Goal: Transaction & Acquisition: Purchase product/service

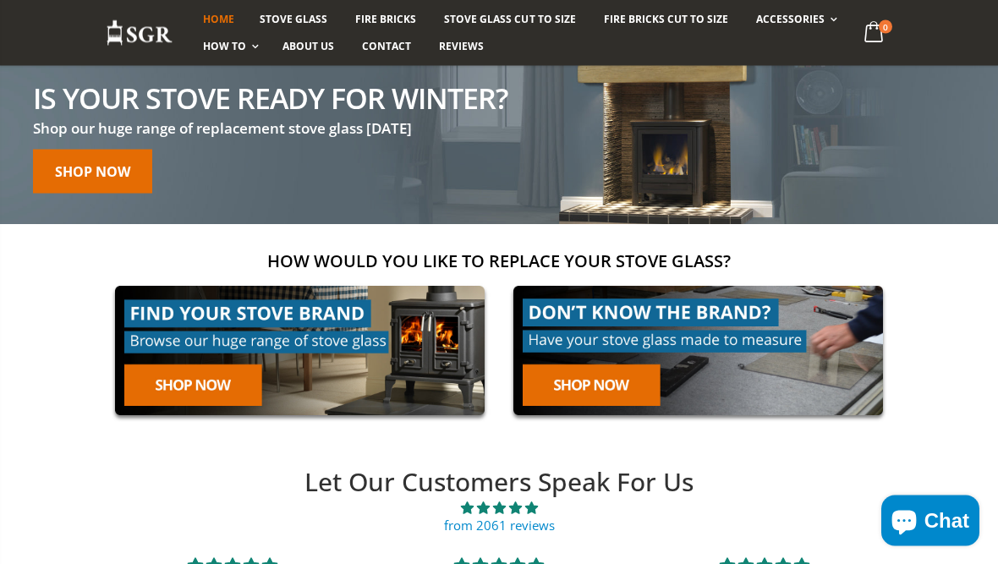
scroll to position [145, 0]
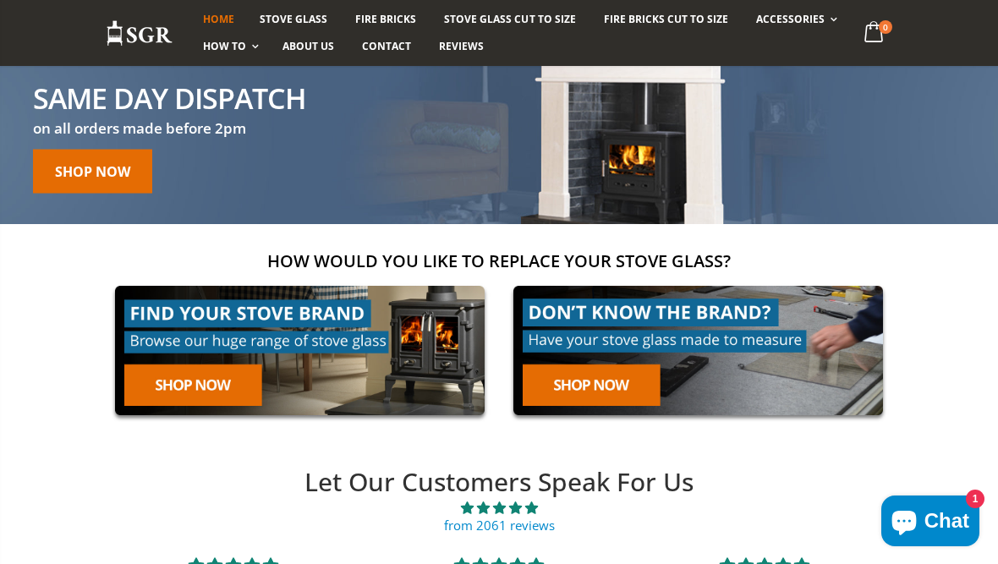
click at [159, 381] on link at bounding box center [300, 350] width 388 height 148
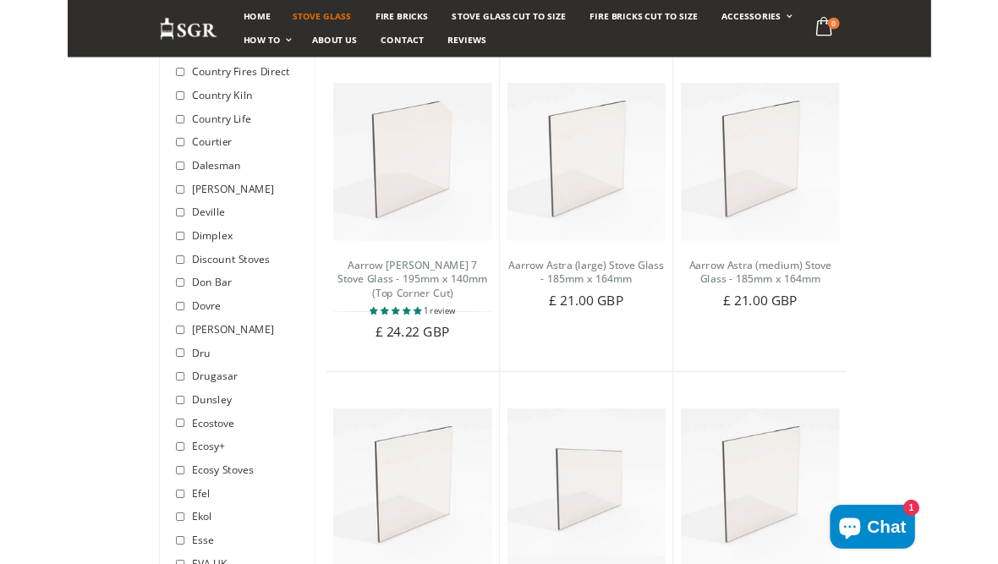
scroll to position [1797, 0]
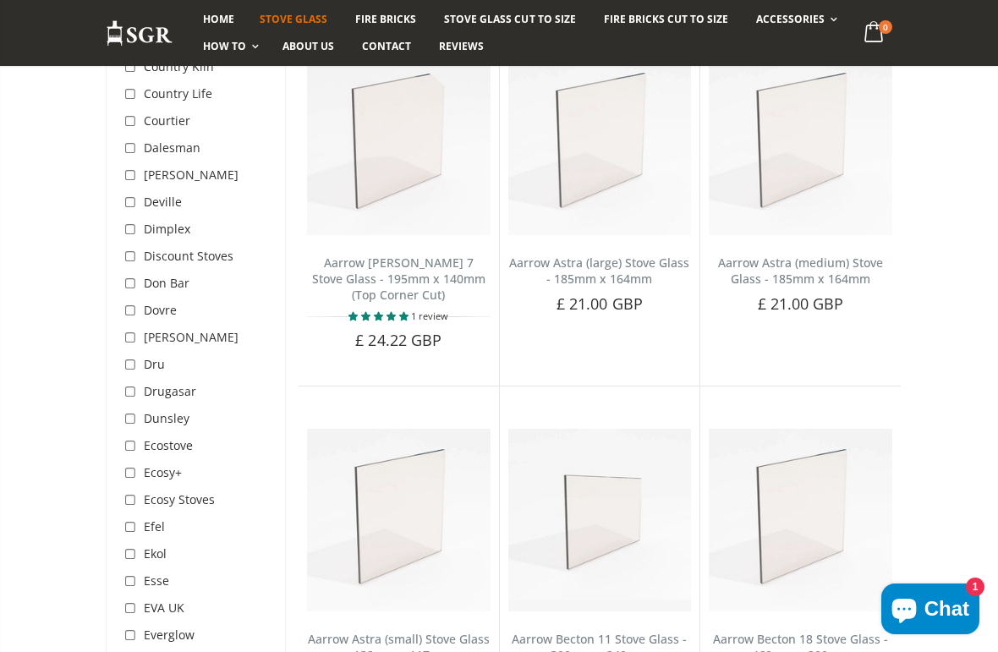
click at [150, 563] on span "Esse" at bounding box center [156, 580] width 25 height 16
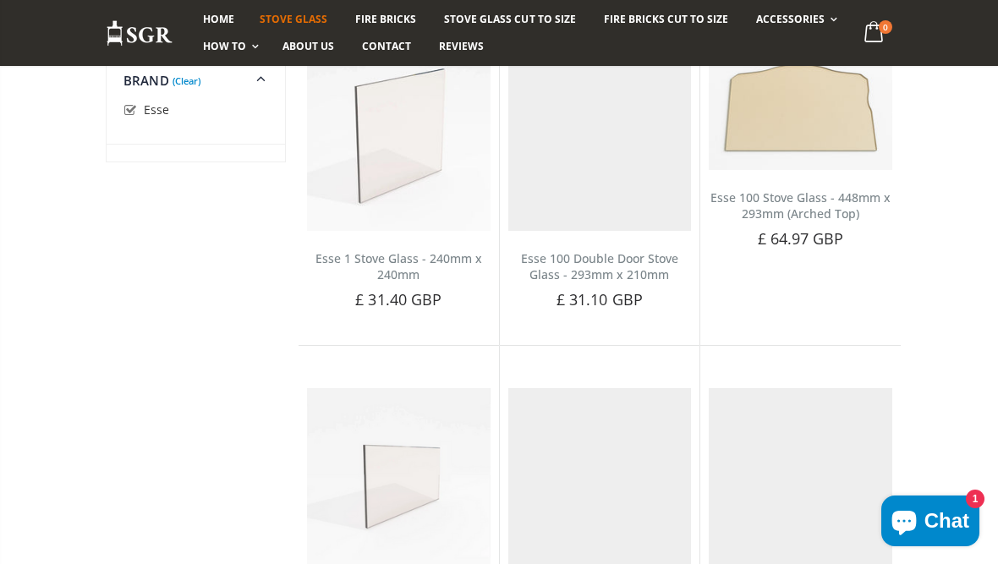
scroll to position [359, 0]
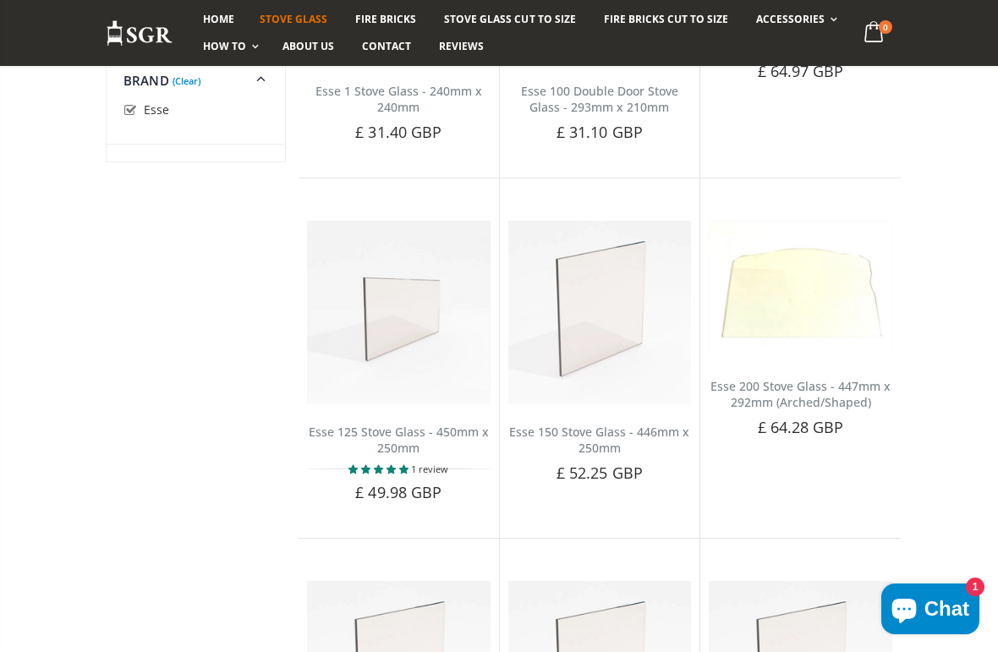
click at [375, 504] on button "Add to Cart" at bounding box center [398, 521] width 123 height 34
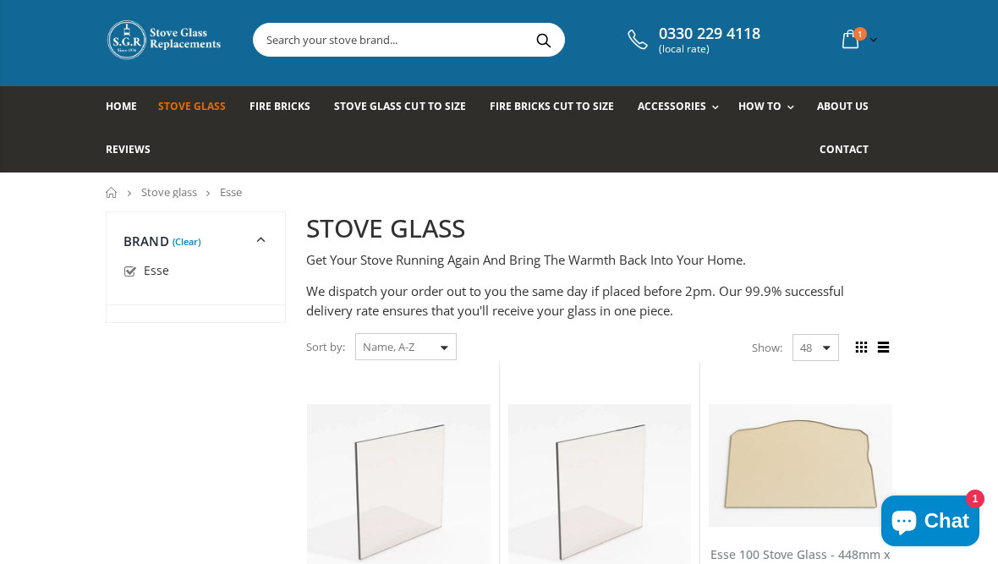
scroll to position [27, 0]
click at [837, 111] on span "About us" at bounding box center [843, 107] width 52 height 14
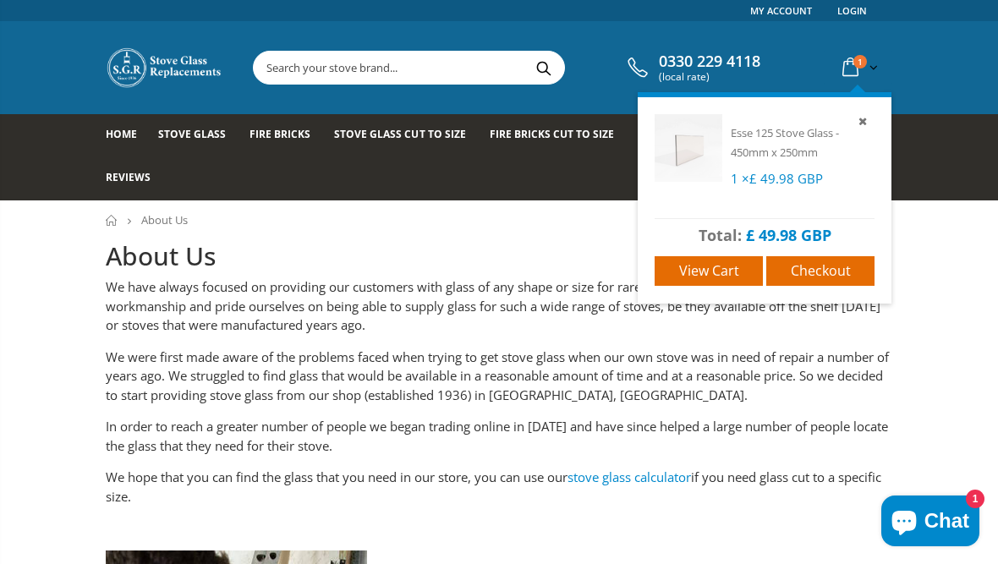
click at [710, 262] on span "View cart" at bounding box center [709, 270] width 60 height 19
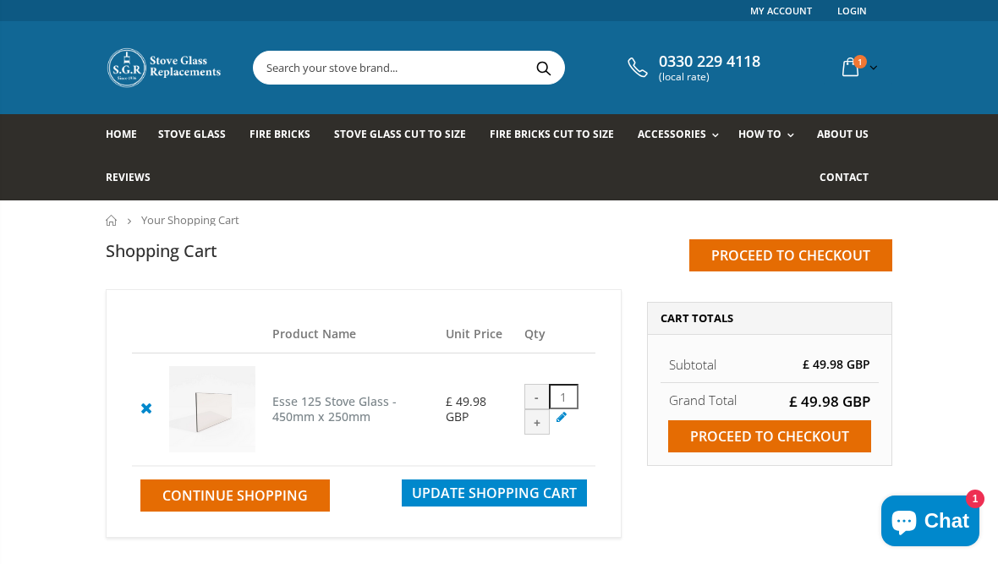
click at [757, 433] on input "Proceed to checkout" at bounding box center [769, 436] width 203 height 32
